Goal: Transaction & Acquisition: Book appointment/travel/reservation

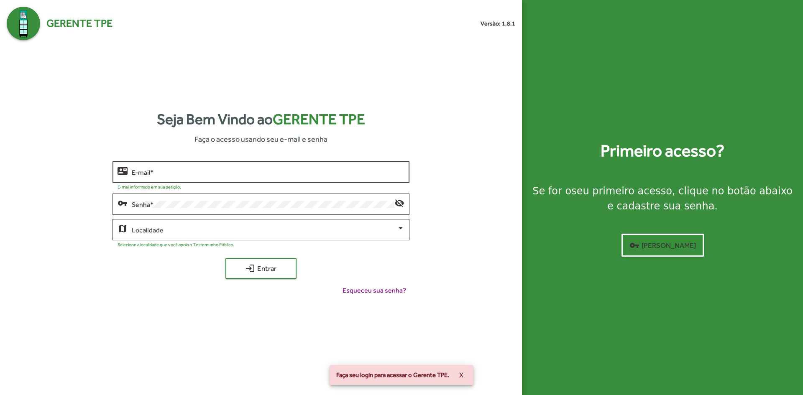
click at [228, 163] on div "E-mail *" at bounding box center [268, 171] width 272 height 23
click at [245, 173] on input "E-mail *" at bounding box center [268, 173] width 272 height 8
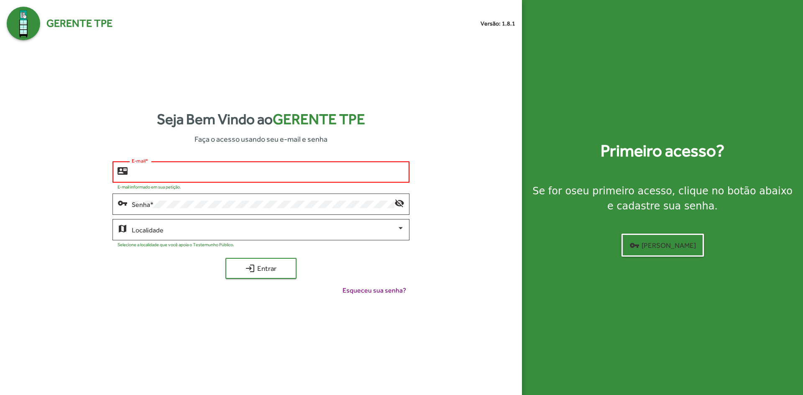
type input "**********"
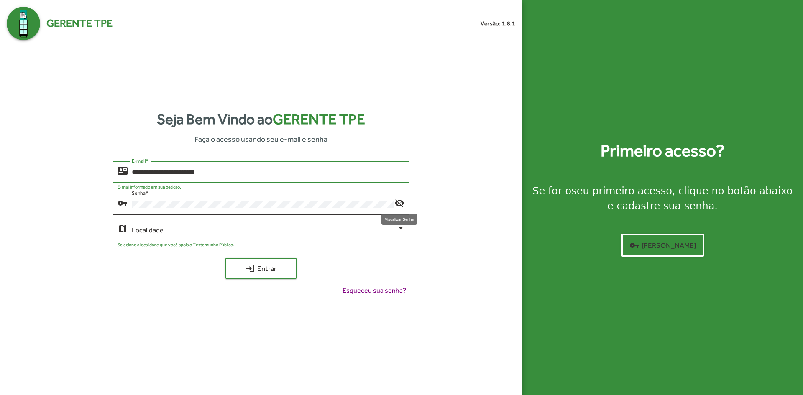
click at [399, 202] on mat-icon "visibility_off" at bounding box center [399, 203] width 10 height 10
click at [400, 202] on mat-icon "visibility" at bounding box center [399, 203] width 10 height 10
click at [397, 227] on div at bounding box center [401, 229] width 8 height 8
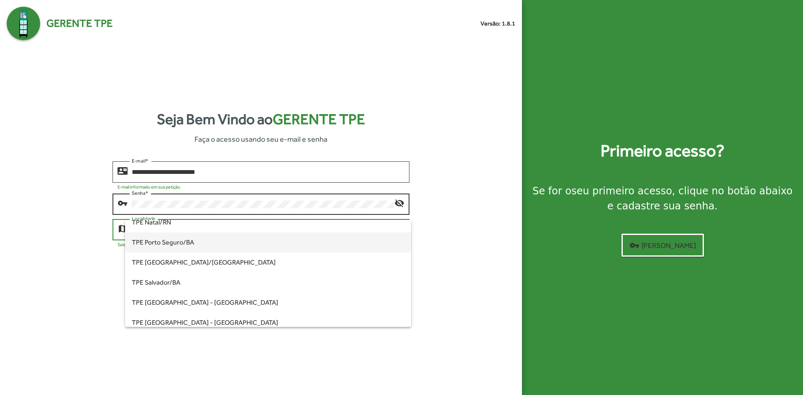
scroll to position [209, 0]
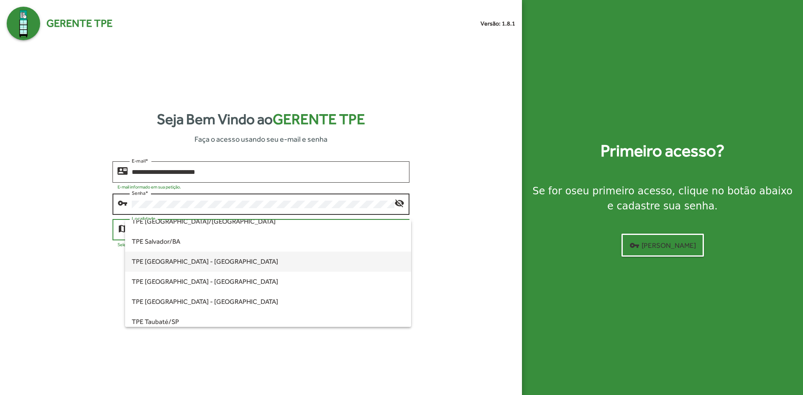
click at [232, 263] on span "TPE [GEOGRAPHIC_DATA] - [GEOGRAPHIC_DATA]" at bounding box center [268, 262] width 272 height 20
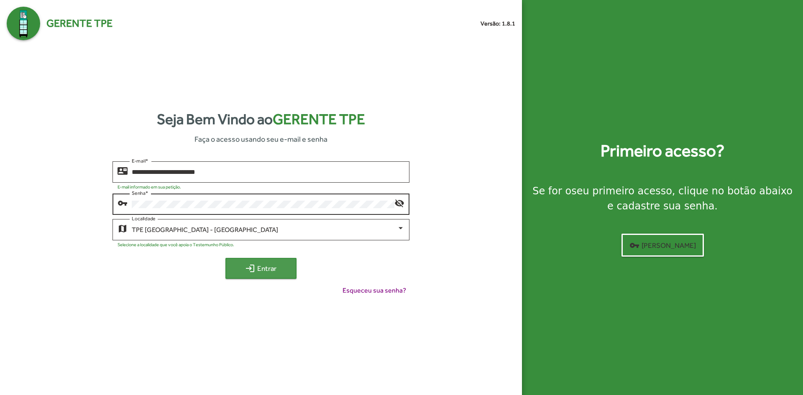
click at [286, 268] on span "login Entrar" at bounding box center [261, 268] width 56 height 15
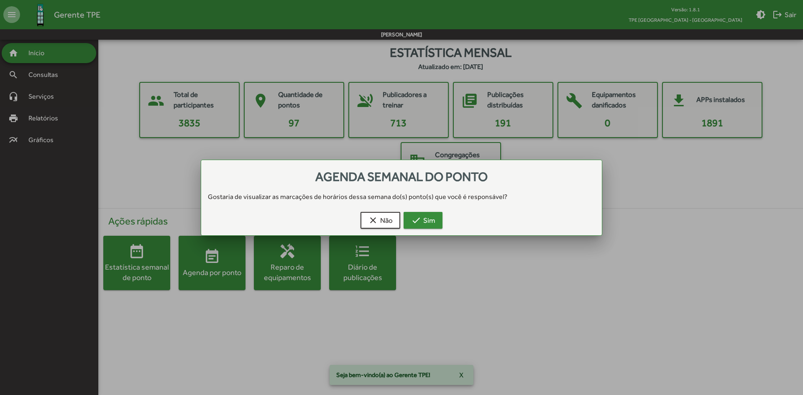
click at [438, 218] on button "check Sim" at bounding box center [422, 220] width 39 height 17
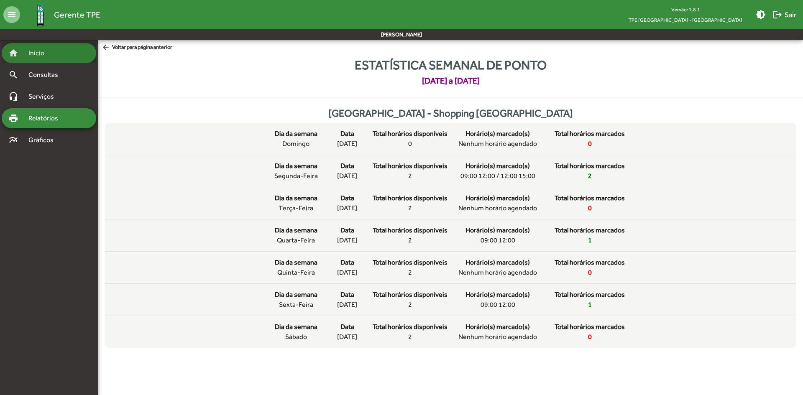
click at [35, 49] on span "Início" at bounding box center [39, 53] width 33 height 10
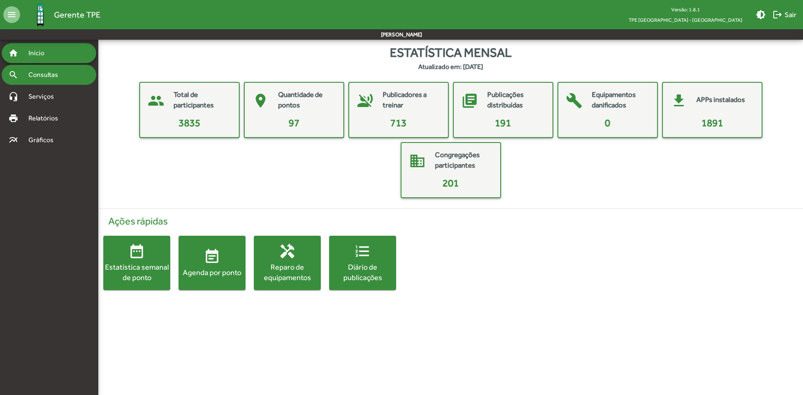
click at [45, 77] on span "Consultas" at bounding box center [46, 75] width 46 height 10
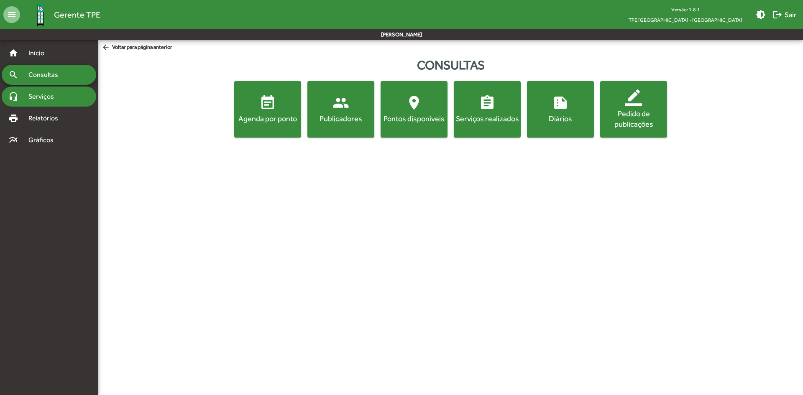
click at [66, 99] on div "headset_mic Serviços" at bounding box center [49, 97] width 94 height 20
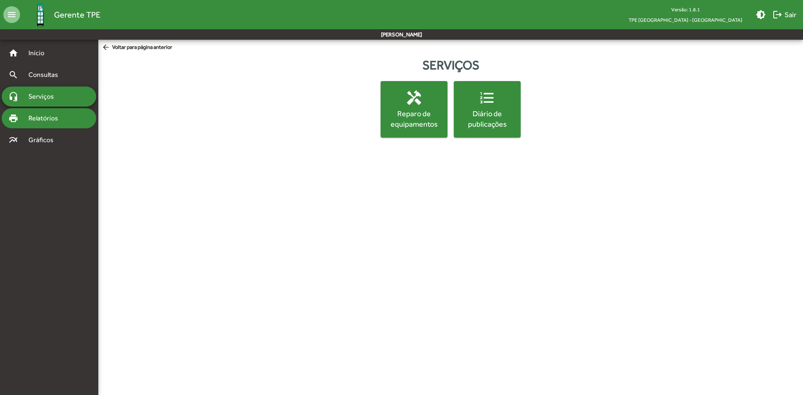
click at [57, 115] on span "Relatórios" at bounding box center [46, 118] width 46 height 10
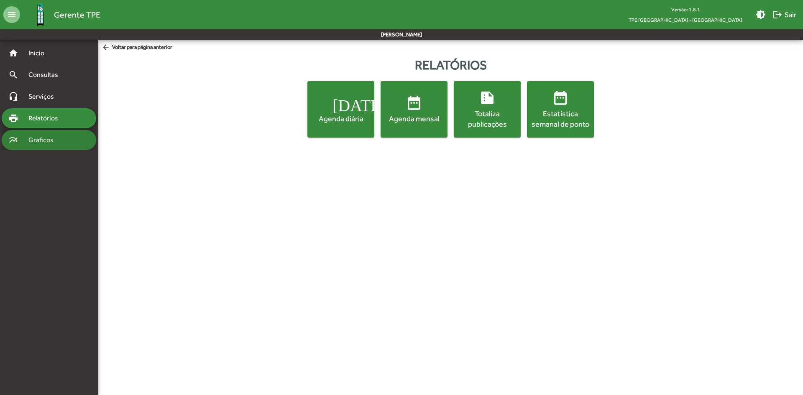
click at [56, 134] on div "multiline_chart Gráficos" at bounding box center [49, 140] width 94 height 20
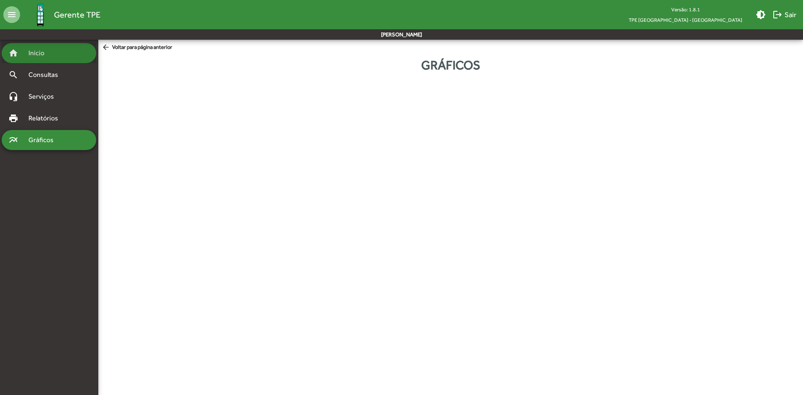
click at [40, 54] on span "Início" at bounding box center [39, 53] width 33 height 10
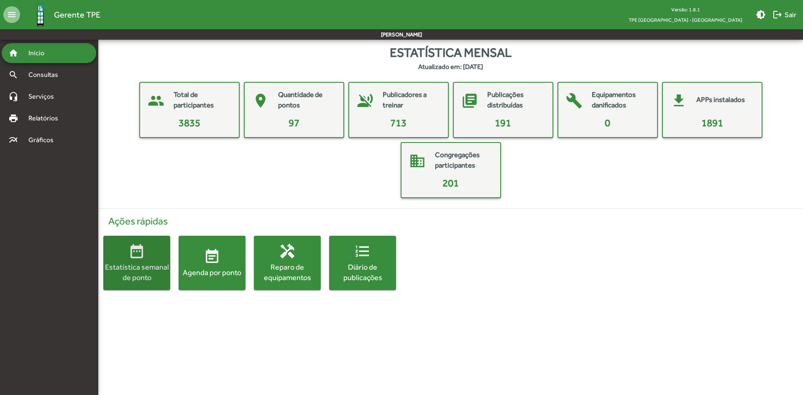
click at [166, 254] on span "date_range Estatística semanal de ponto" at bounding box center [136, 263] width 67 height 40
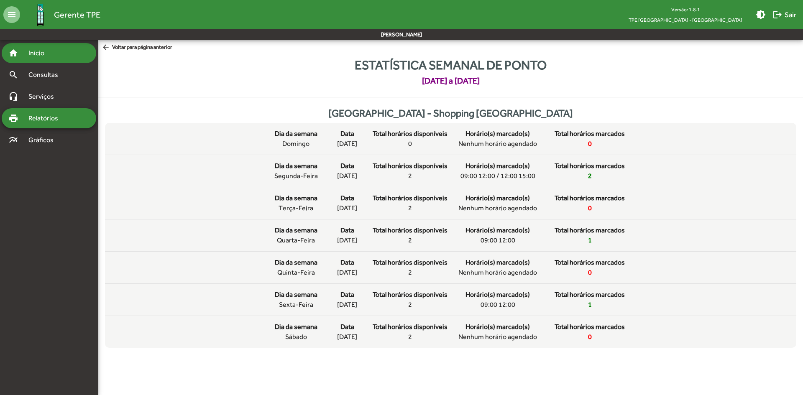
click at [26, 59] on div "home Início" at bounding box center [49, 53] width 94 height 20
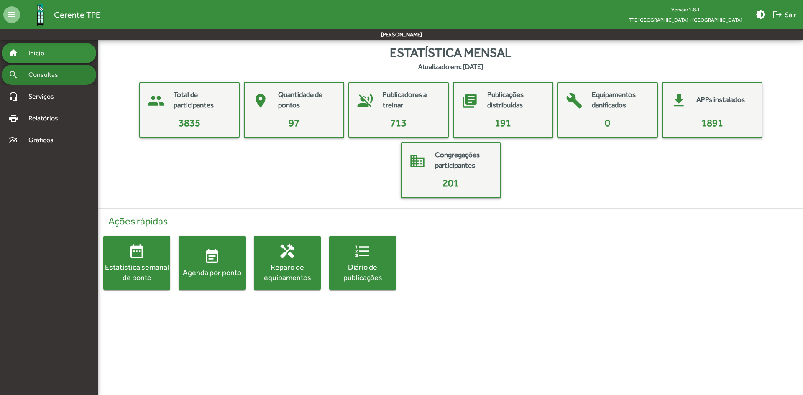
click at [49, 77] on span "Consultas" at bounding box center [46, 75] width 46 height 10
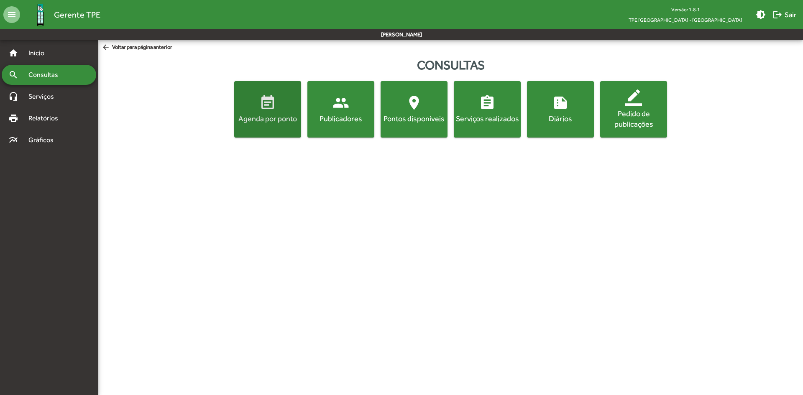
click at [258, 113] on span "event_note Agenda por ponto" at bounding box center [268, 108] width 64 height 29
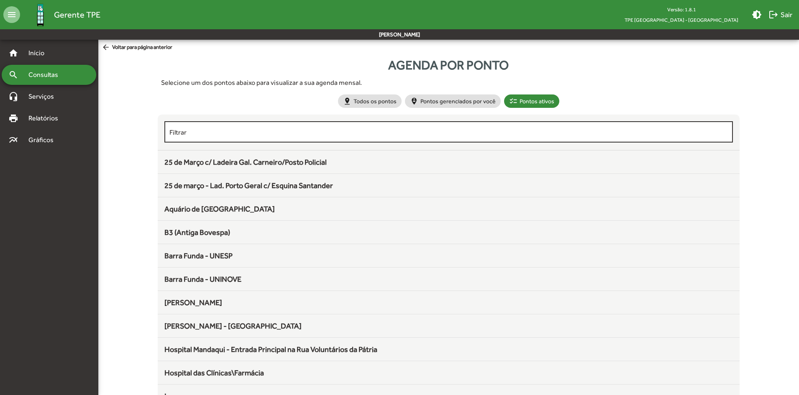
click at [298, 127] on div "Filtrar" at bounding box center [448, 131] width 559 height 23
click at [426, 109] on div "pin_drop Todos os pontos person_pin_circle Pontos gerenciados por você checklis…" at bounding box center [448, 101] width 225 height 17
click at [437, 96] on mat-chip "person_pin_circle Pontos gerenciados por você" at bounding box center [453, 100] width 96 height 13
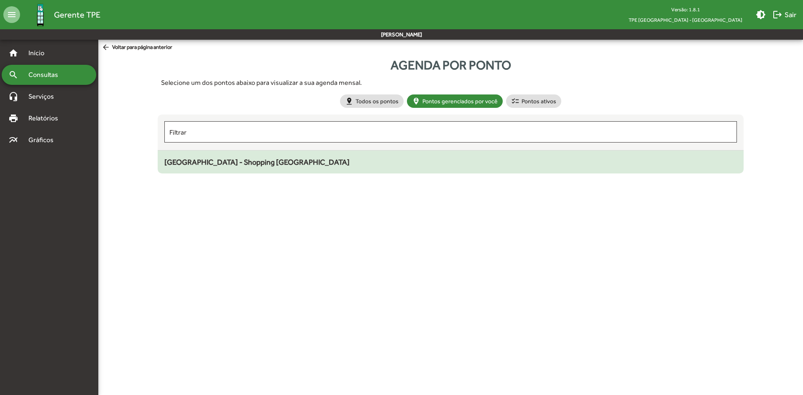
click at [310, 163] on span "[GEOGRAPHIC_DATA] - Shopping [GEOGRAPHIC_DATA]" at bounding box center [256, 162] width 185 height 9
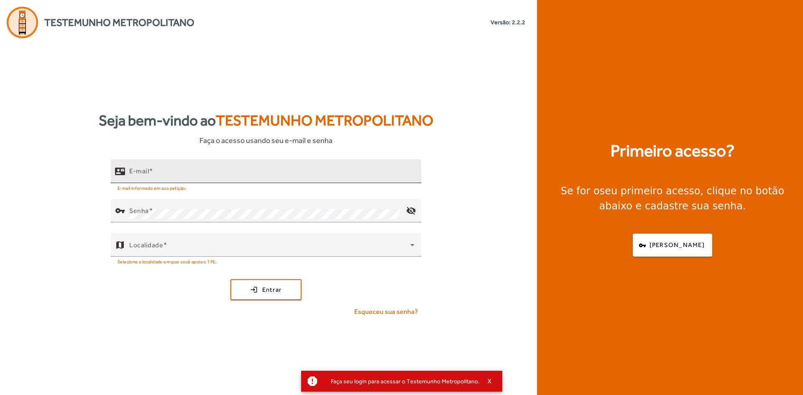
click at [266, 177] on input "E-mail" at bounding box center [271, 175] width 285 height 10
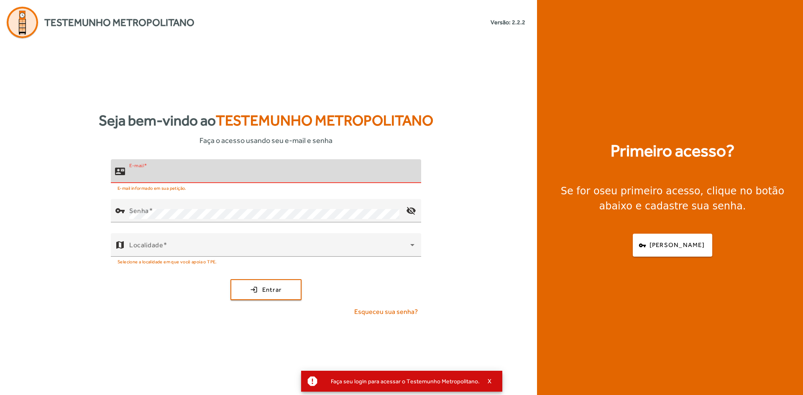
type input "**********"
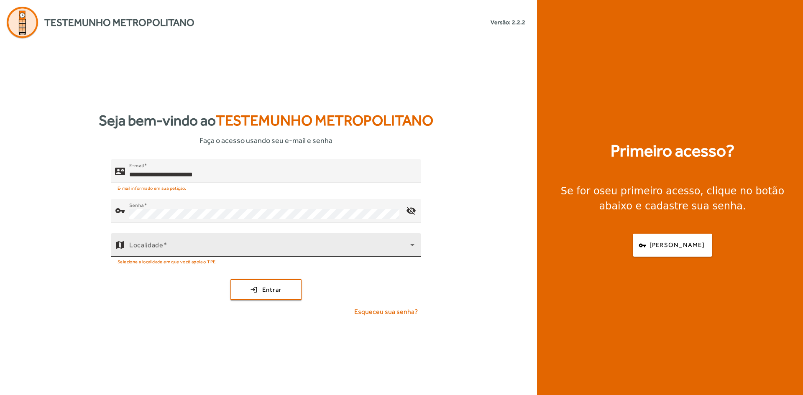
click at [250, 240] on div "Localidade" at bounding box center [271, 244] width 285 height 23
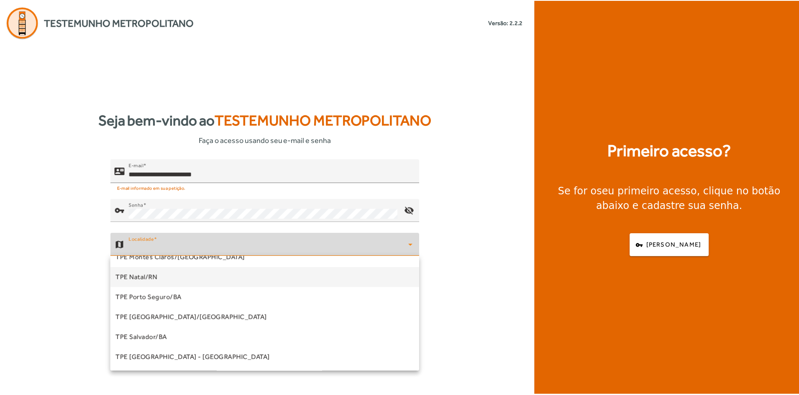
scroll to position [167, 0]
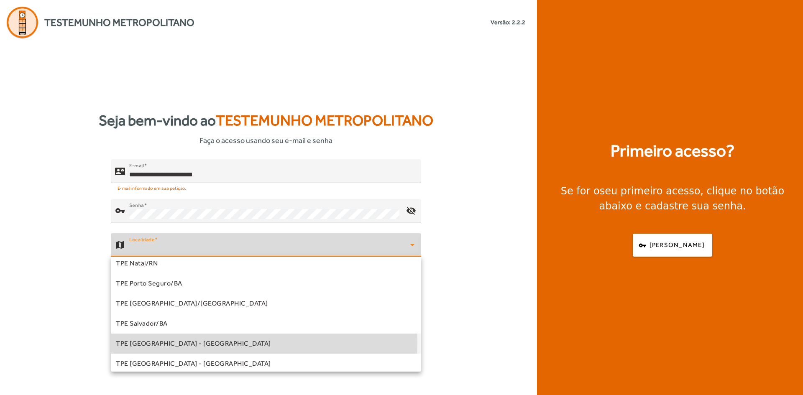
click at [201, 342] on mat-option "TPE [GEOGRAPHIC_DATA] - [GEOGRAPHIC_DATA]" at bounding box center [266, 344] width 310 height 20
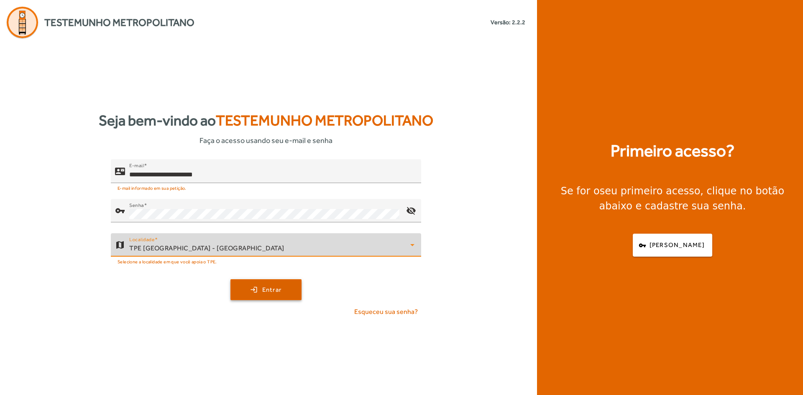
click at [267, 292] on span "Entrar" at bounding box center [272, 290] width 20 height 10
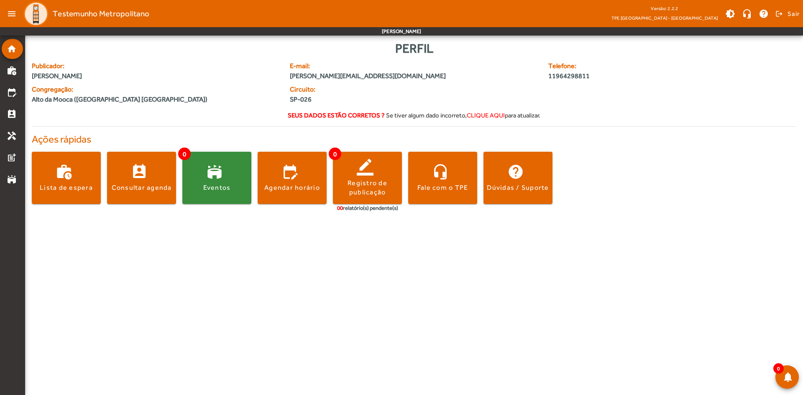
click at [482, 113] on span "clique aqui" at bounding box center [486, 115] width 38 height 7
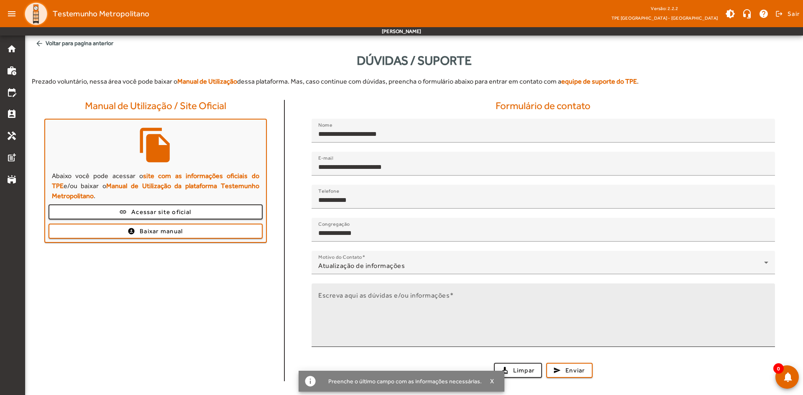
click at [360, 298] on textarea "Escreva aqui as dúvidas e/ou informações" at bounding box center [543, 319] width 450 height 50
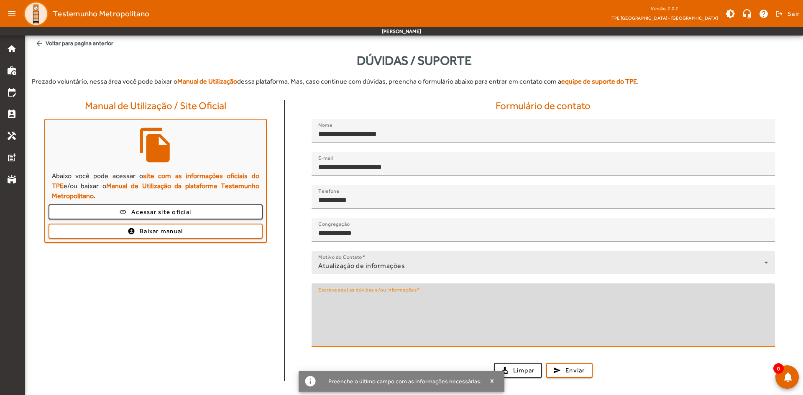
click at [414, 256] on div "Motivo do Contato Atualização de informações" at bounding box center [543, 262] width 450 height 23
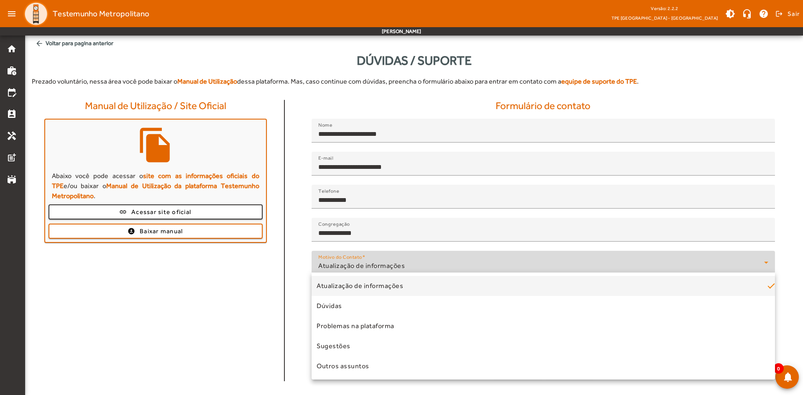
click at [286, 293] on div at bounding box center [401, 197] width 803 height 395
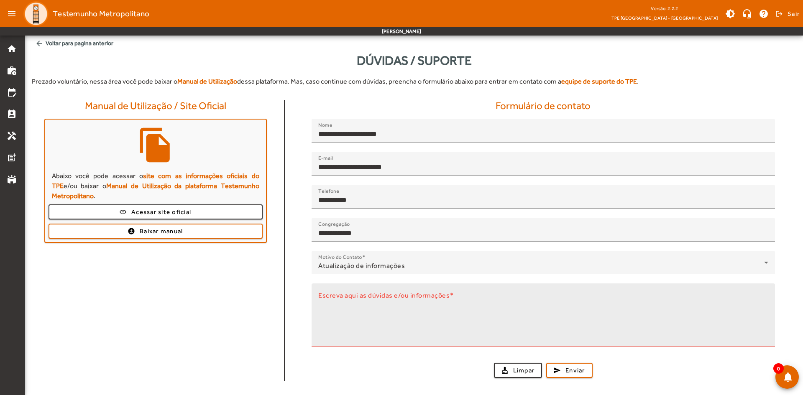
click at [357, 313] on textarea "Escreva aqui as dúvidas e/ou informações" at bounding box center [543, 319] width 450 height 50
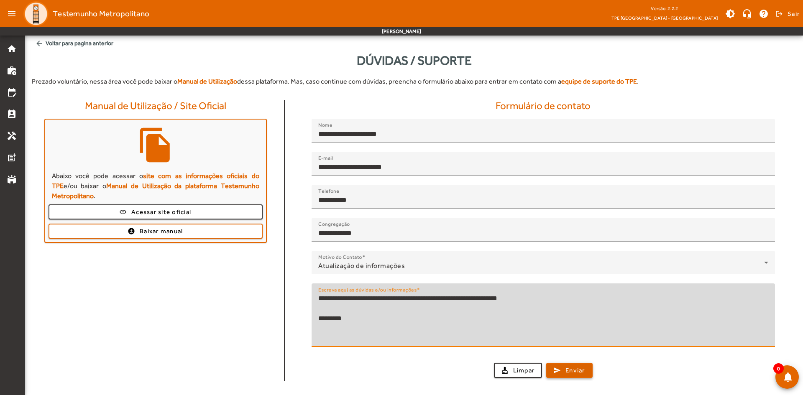
type textarea "**********"
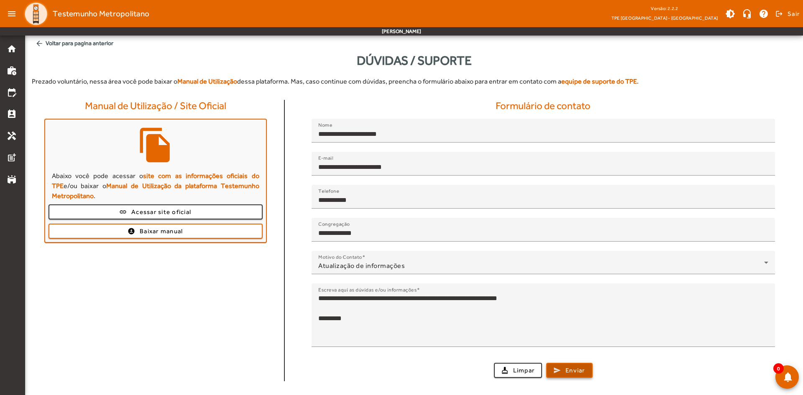
click at [583, 366] on span "Enviar" at bounding box center [575, 371] width 20 height 10
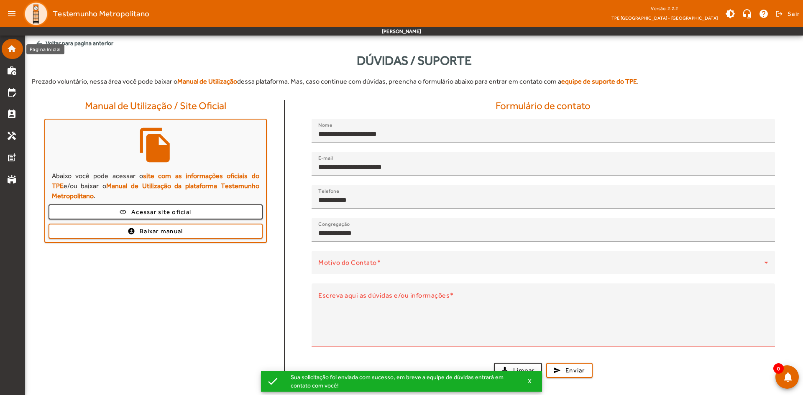
click at [12, 44] on mat-icon "home" at bounding box center [12, 49] width 10 height 10
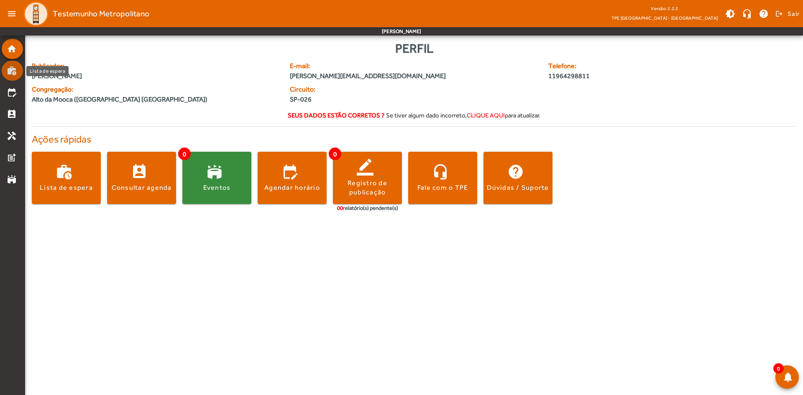
click at [11, 69] on mat-icon "work_history" at bounding box center [12, 71] width 10 height 10
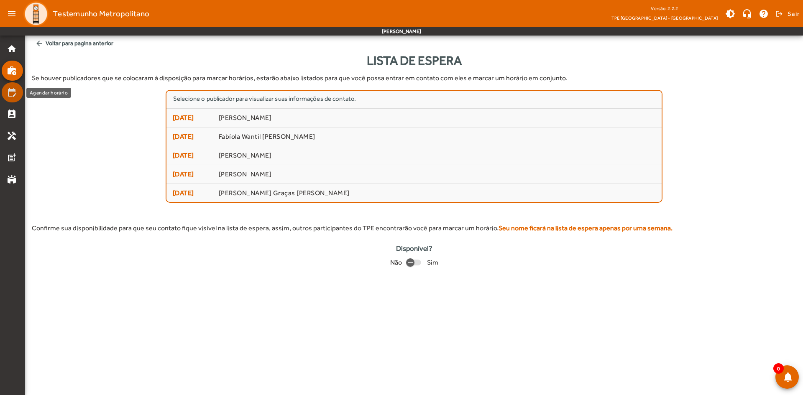
click at [8, 94] on mat-icon "edit_calendar" at bounding box center [12, 92] width 10 height 10
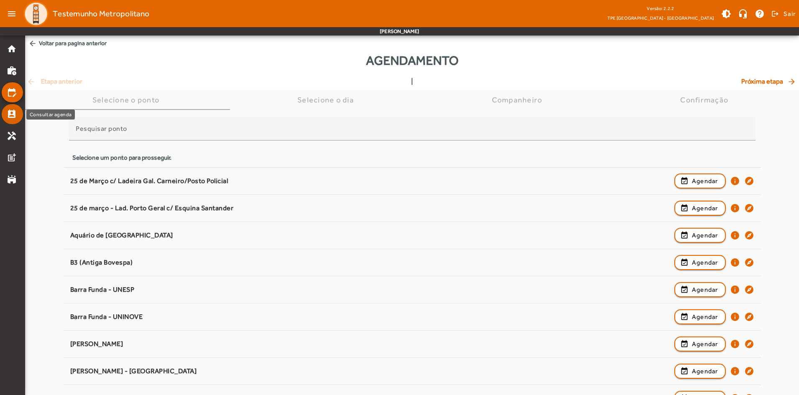
click at [15, 117] on mat-icon "perm_contact_calendar" at bounding box center [12, 114] width 10 height 10
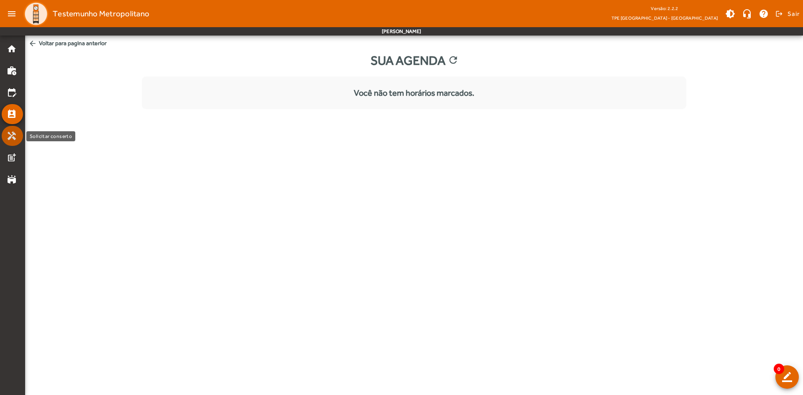
click at [18, 131] on link "handyman" at bounding box center [15, 136] width 16 height 10
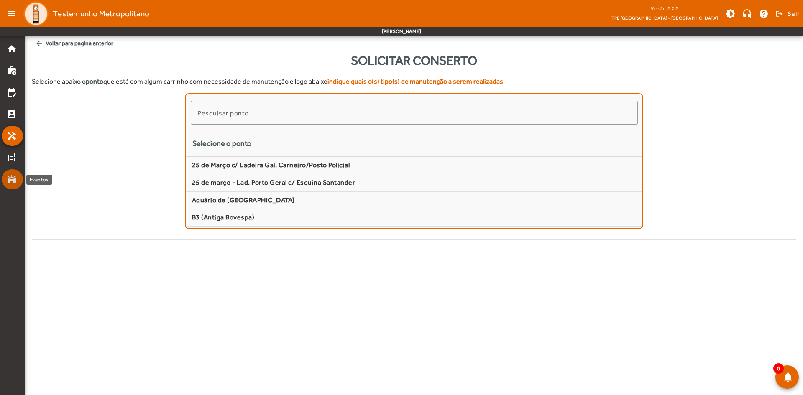
click at [19, 179] on link "stadium" at bounding box center [15, 179] width 16 height 10
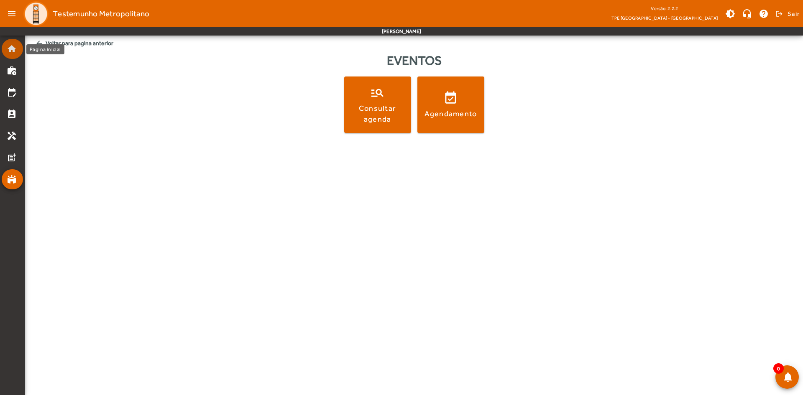
click at [11, 48] on mat-icon "home" at bounding box center [12, 49] width 10 height 10
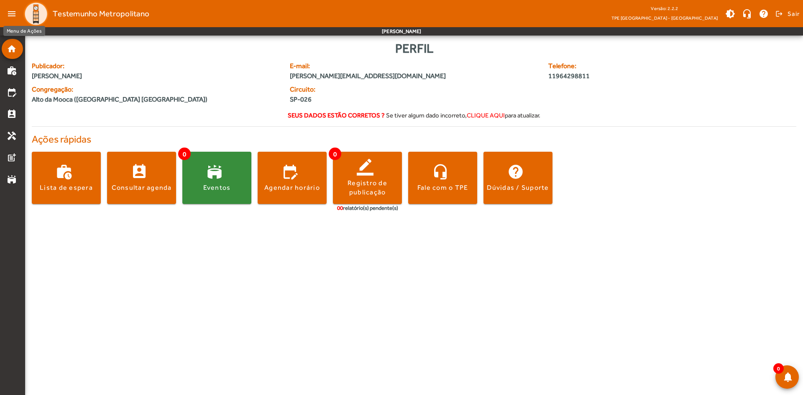
click at [12, 12] on mat-icon "menu" at bounding box center [11, 13] width 17 height 17
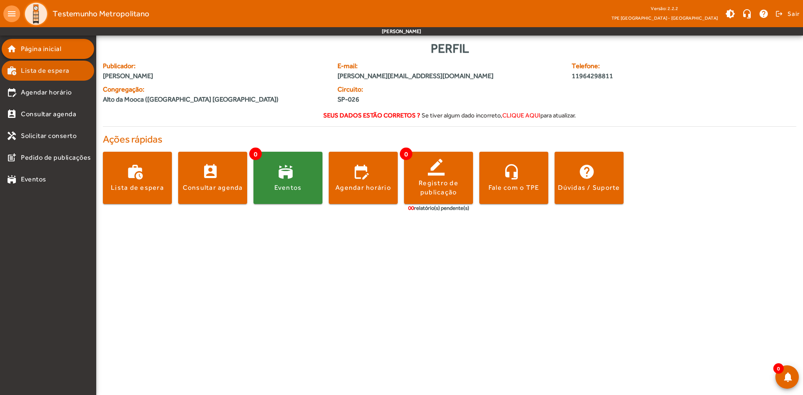
click at [52, 68] on span "Lista de espera" at bounding box center [45, 71] width 49 height 10
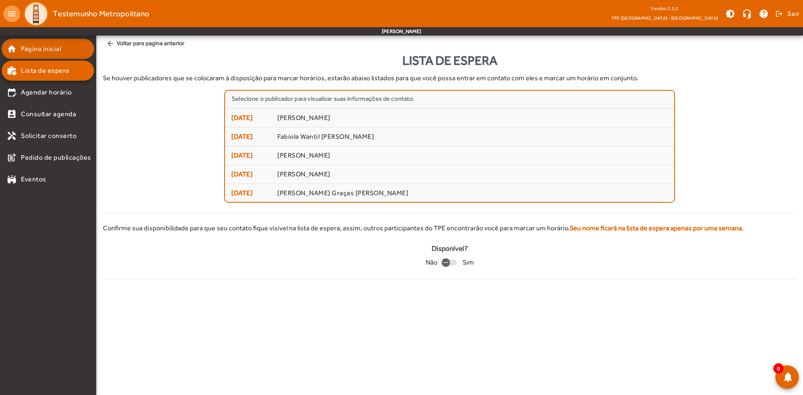
click at [16, 51] on mat-icon "home" at bounding box center [12, 49] width 10 height 10
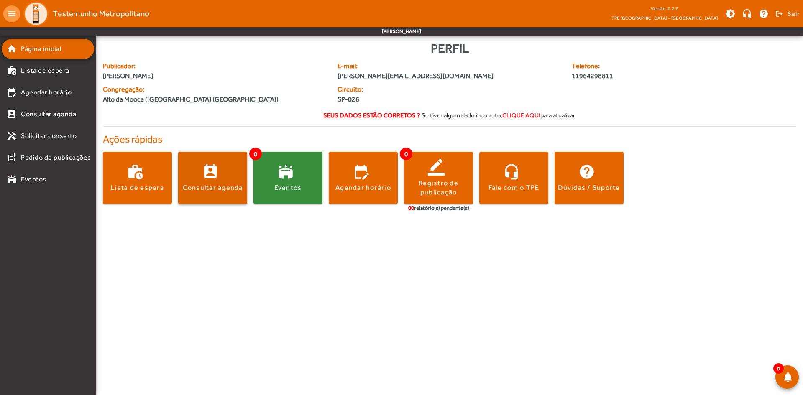
click at [219, 178] on span at bounding box center [212, 178] width 69 height 20
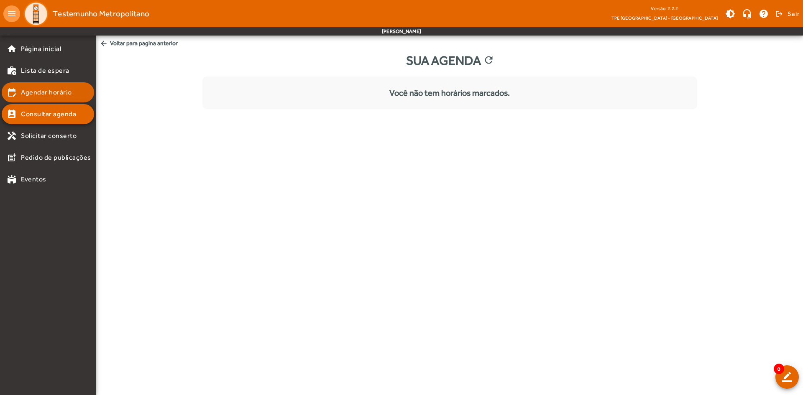
click at [43, 94] on span "Agendar horário" at bounding box center [46, 92] width 51 height 10
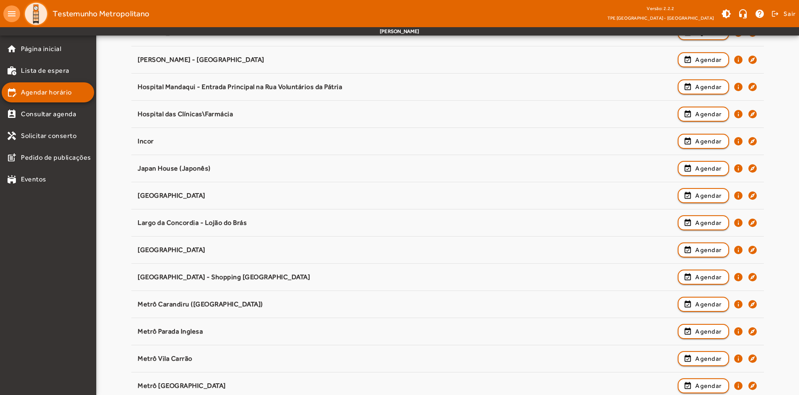
scroll to position [334, 0]
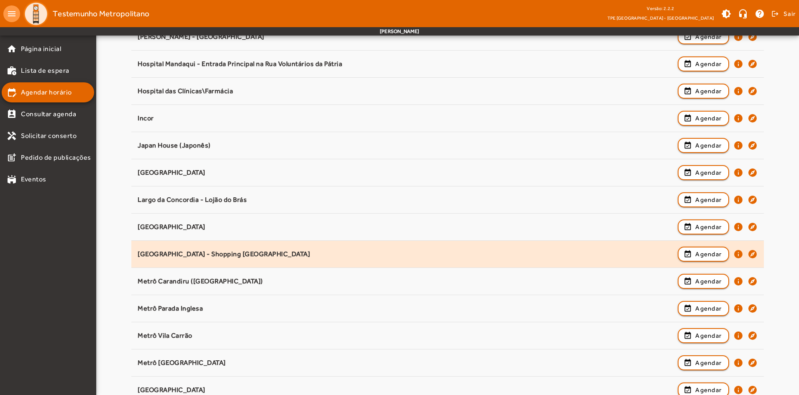
click at [280, 256] on div "[GEOGRAPHIC_DATA] - Shopping [GEOGRAPHIC_DATA]" at bounding box center [406, 254] width 536 height 9
click at [702, 251] on span "Agendar" at bounding box center [708, 254] width 26 height 10
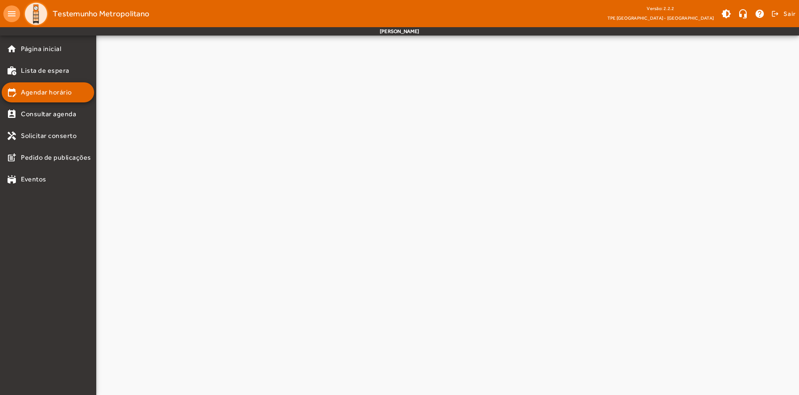
scroll to position [0, 0]
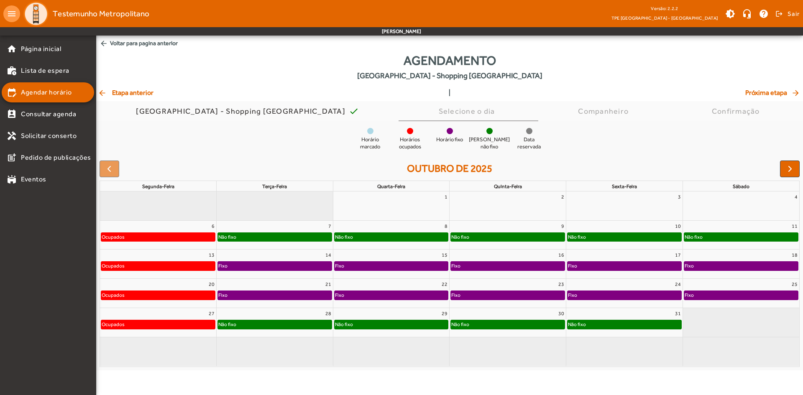
click at [467, 236] on div "Não fixo" at bounding box center [460, 237] width 19 height 8
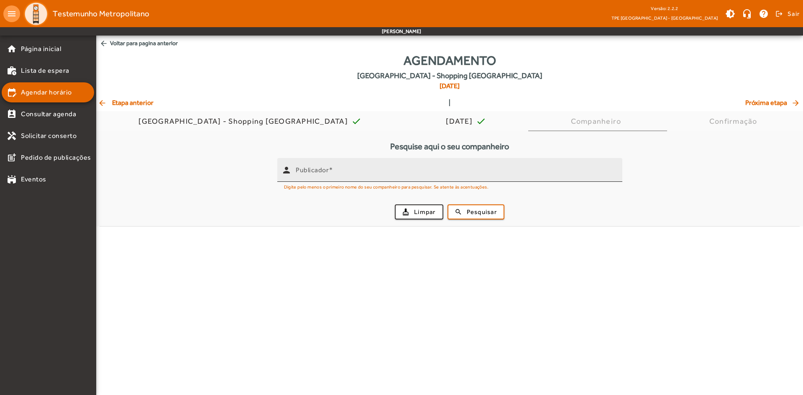
click at [340, 169] on input "Publicador" at bounding box center [456, 174] width 320 height 10
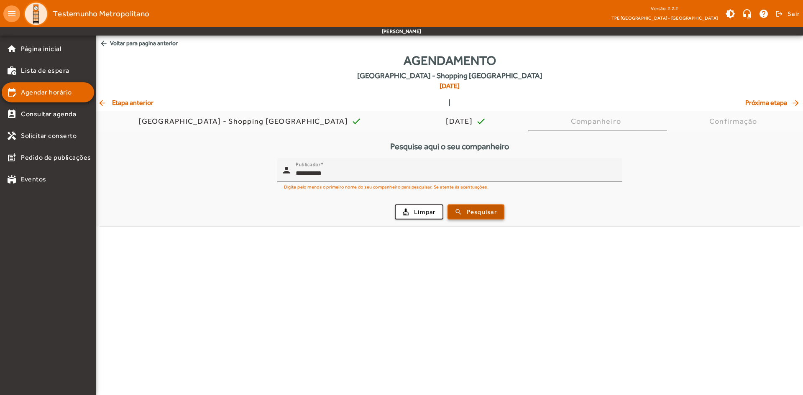
click at [462, 209] on span "submit" at bounding box center [475, 212] width 55 height 20
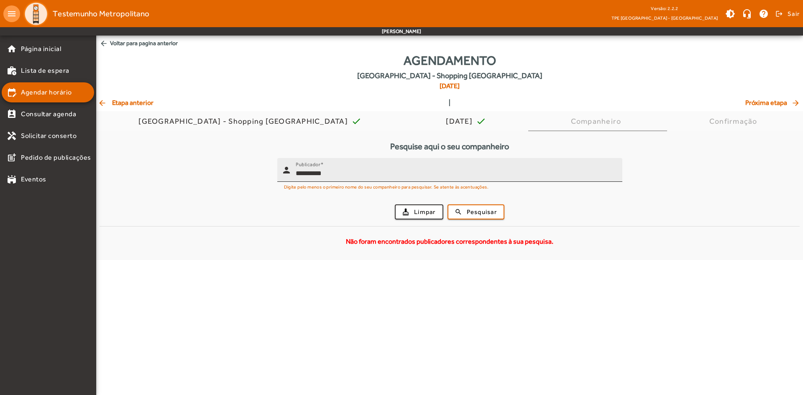
click at [343, 177] on input "**********" at bounding box center [456, 174] width 320 height 10
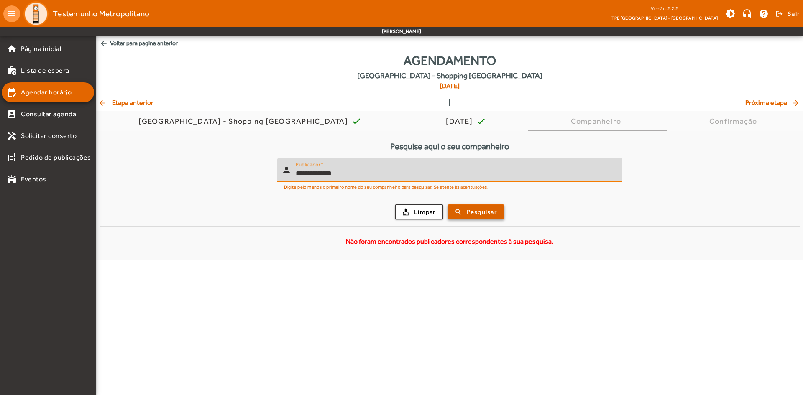
type input "**********"
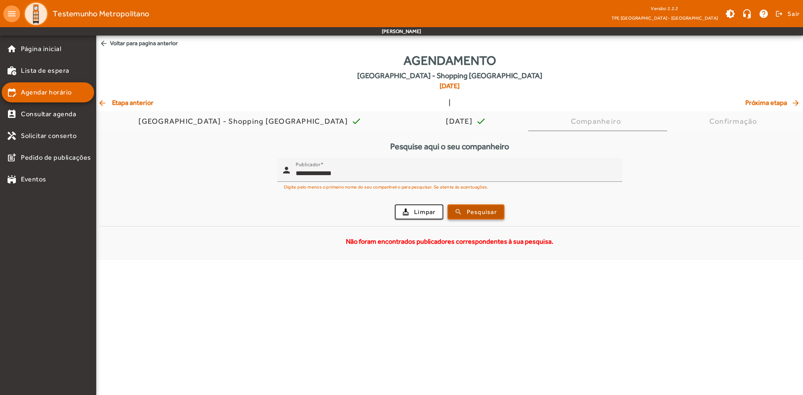
click at [463, 207] on span "submit" at bounding box center [475, 212] width 55 height 20
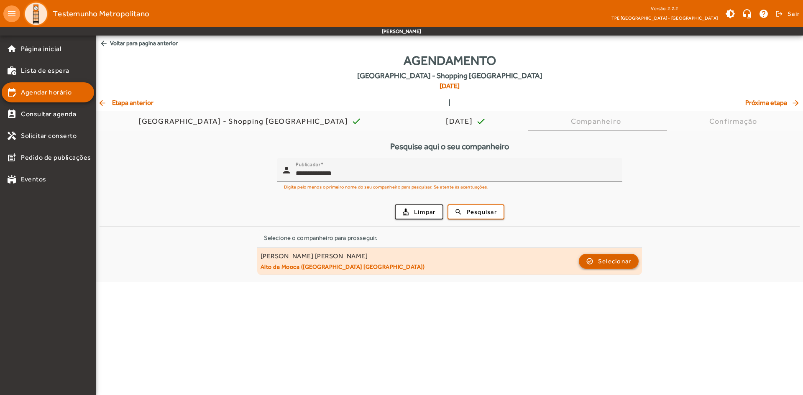
click at [620, 261] on span "Selecionar" at bounding box center [614, 261] width 33 height 10
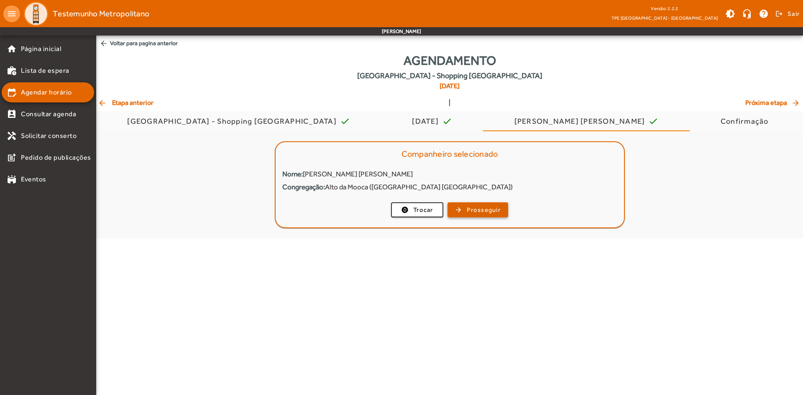
click at [493, 212] on span "Prosseguir" at bounding box center [484, 210] width 34 height 10
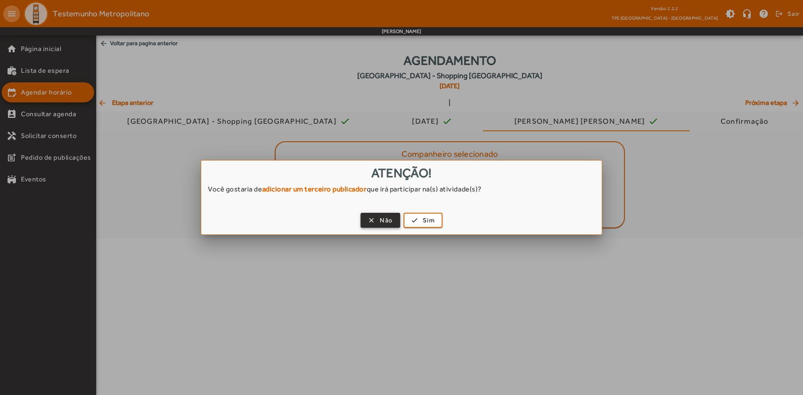
click at [389, 221] on span "Não" at bounding box center [386, 221] width 13 height 10
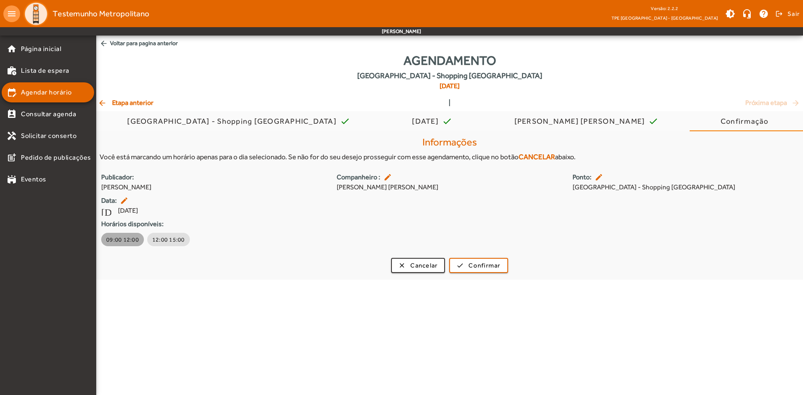
click at [132, 237] on span "09:00 12:00" at bounding box center [122, 239] width 33 height 8
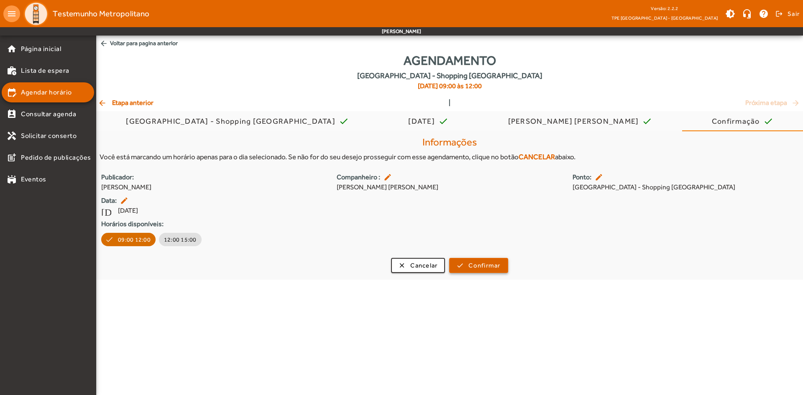
click at [472, 263] on span "Confirmar" at bounding box center [484, 266] width 32 height 10
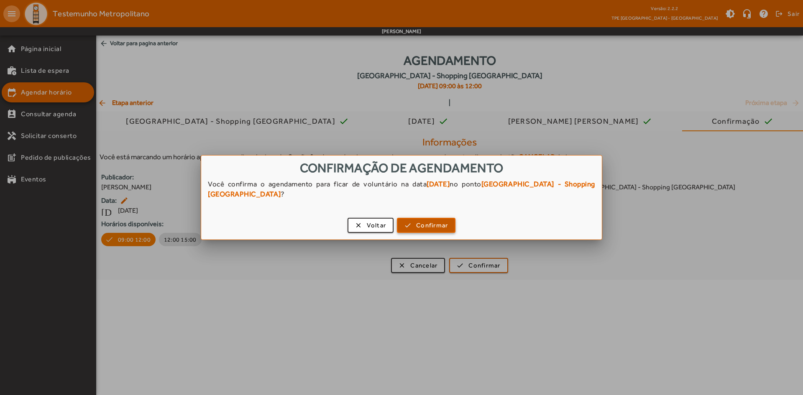
click at [435, 223] on span "Confirmar" at bounding box center [432, 226] width 32 height 10
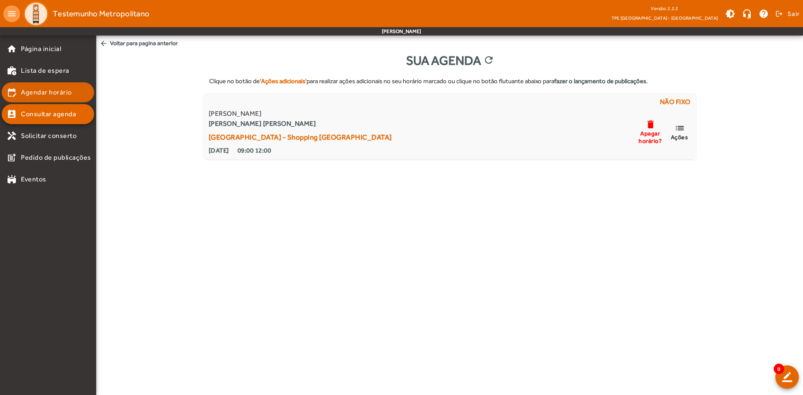
click at [49, 88] on span "Agendar horário" at bounding box center [46, 92] width 51 height 10
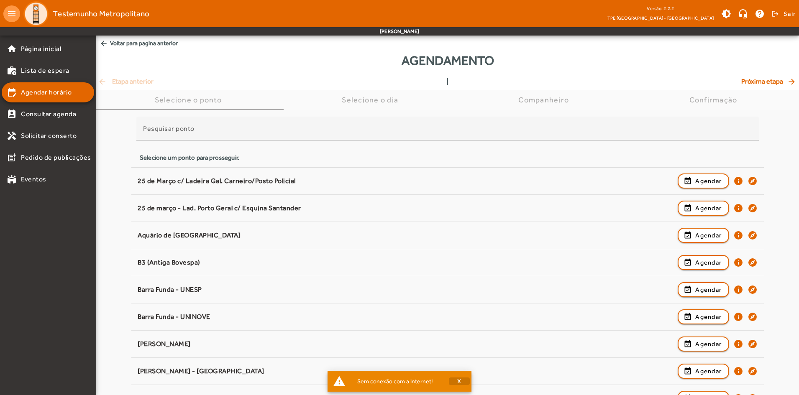
click at [462, 380] on span "button" at bounding box center [459, 381] width 21 height 20
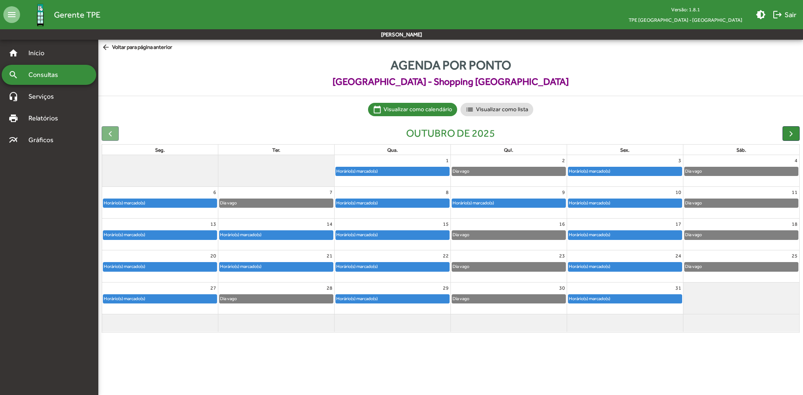
click at [491, 202] on div "Horário(s) marcado(s)" at bounding box center [473, 203] width 42 height 8
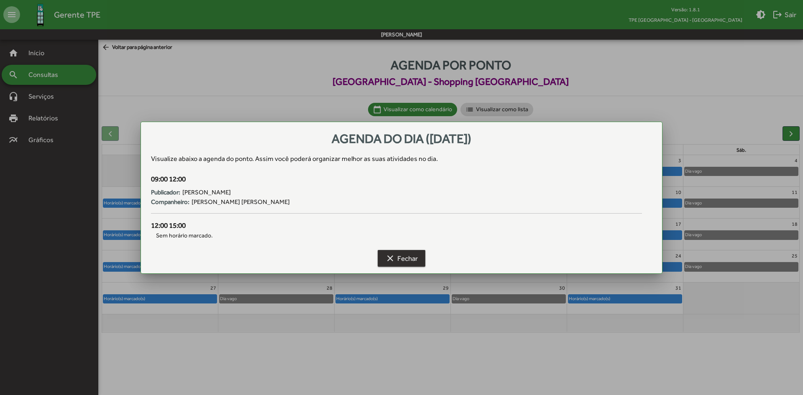
click at [406, 264] on span "clear Fechar" at bounding box center [401, 258] width 33 height 15
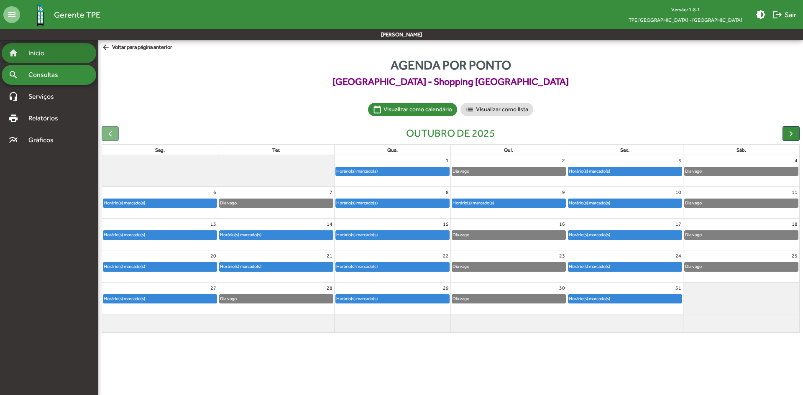
click at [46, 53] on span "Início" at bounding box center [39, 53] width 33 height 10
